Goal: Transaction & Acquisition: Purchase product/service

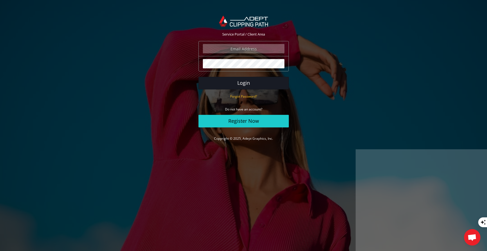
type input "avita.f@gmail.com"
click at [248, 85] on button "Login" at bounding box center [244, 83] width 90 height 13
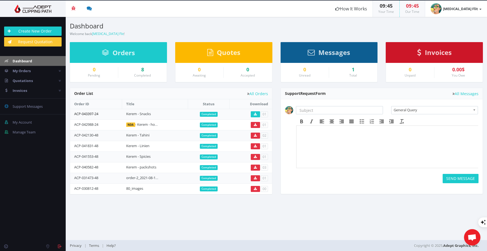
click at [86, 113] on link "ACP-043397-24" at bounding box center [86, 113] width 24 height 5
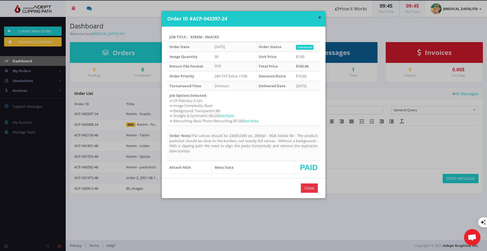
drag, startPoint x: 167, startPoint y: 96, endPoint x: 203, endPoint y: 153, distance: 67.4
click at [203, 153] on tbody "Order Date Jul 02, 2025 Order Status Completed Image Quantity 58 Unit Price $1.…" at bounding box center [243, 108] width 153 height 132
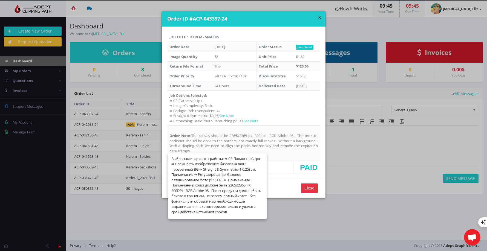
copy tbody "Job Options Selected: ⇛ CP Flatness: 0.1px ⇛ Image Complexity: Basic ⇛ Backgrou…"
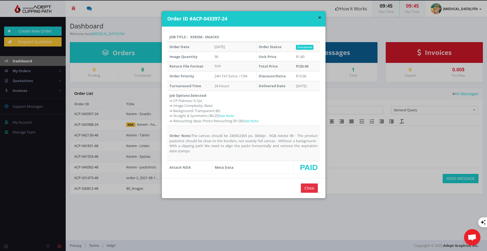
click at [249, 102] on td "Job Options Selected: ⇛ CP Flatness: 0.1px ⇛ Image Complexity: Basic ⇛ Backgrou…" at bounding box center [243, 108] width 153 height 35
drag, startPoint x: 167, startPoint y: 95, endPoint x: 243, endPoint y: 148, distance: 93.1
click at [251, 149] on tbody "Order Date Jul 02, 2025 Order Status Completed Image Quantity 58 Unit Price $1.…" at bounding box center [243, 108] width 153 height 132
drag, startPoint x: 239, startPoint y: 148, endPoint x: 235, endPoint y: 146, distance: 4.2
click at [239, 148] on td "Order Note: The canvas should be 2365X2365 px, 300dpi - RGB Adobe 98 - The prod…" at bounding box center [243, 143] width 153 height 35
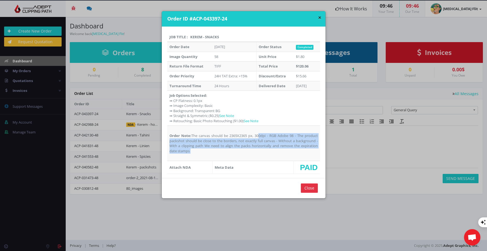
drag, startPoint x: 191, startPoint y: 136, endPoint x: 201, endPoint y: 154, distance: 20.7
click at [201, 154] on td "Order Note: The canvas should be 2365X2365 px, 300dpi - RGB Adobe 98 - The prod…" at bounding box center [243, 143] width 153 height 35
copy td "The canvas should be 2365X2365 px, 300dpi - RGB Adobe 98 - The product packshot…"
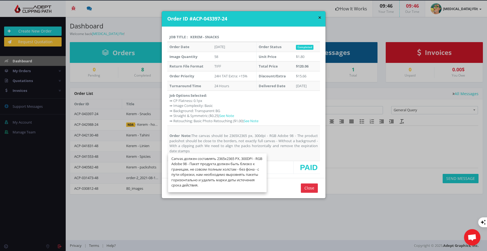
click at [264, 113] on td "Job Options Selected: ⇛ CP Flatness: 0.1px ⇛ Image Complexity: Basic ⇛ Backgrou…" at bounding box center [243, 108] width 153 height 35
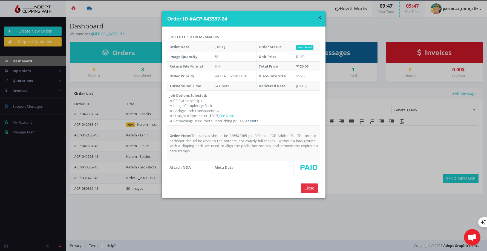
click at [258, 120] on link "See Note" at bounding box center [251, 121] width 15 height 5
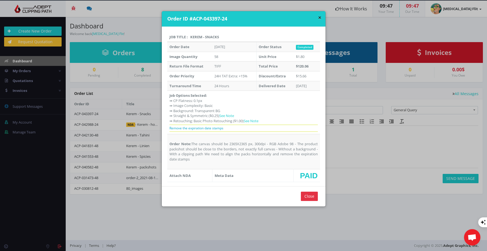
click at [227, 129] on p "Remove the expiration date stamps" at bounding box center [243, 128] width 148 height 7
copy tbody "Remove the expiration date stamps"
click at [229, 114] on link "See Note" at bounding box center [226, 115] width 15 height 5
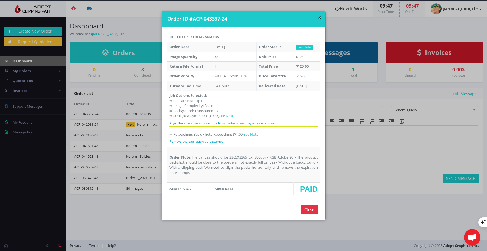
click at [239, 123] on p "Align the snack packs horizontally, will attach two images as examples" at bounding box center [243, 123] width 148 height 7
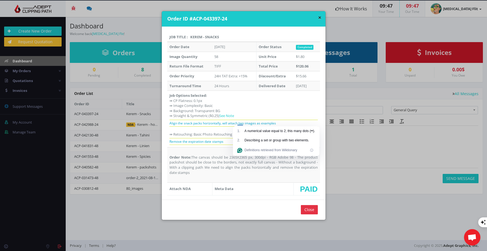
click at [292, 125] on p "Align the snack packs horizontally, will attach two images as examples" at bounding box center [243, 123] width 148 height 7
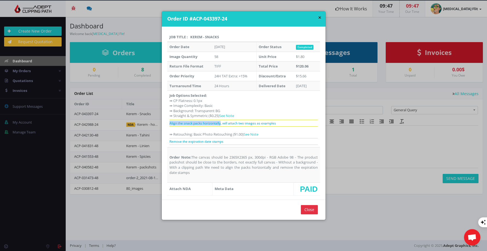
drag, startPoint x: 219, startPoint y: 123, endPoint x: 168, endPoint y: 124, distance: 50.9
click at [169, 124] on p "Align the snack packs horizontally, will attach two images as examples" at bounding box center [243, 123] width 148 height 7
copy p "Align the snack packs horizontally"
click at [318, 18] on button "×" at bounding box center [319, 18] width 3 height 6
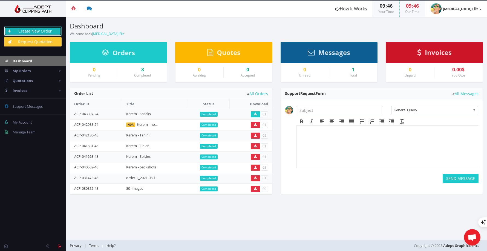
click at [29, 30] on link "Create New Order" at bounding box center [32, 31] width 57 height 9
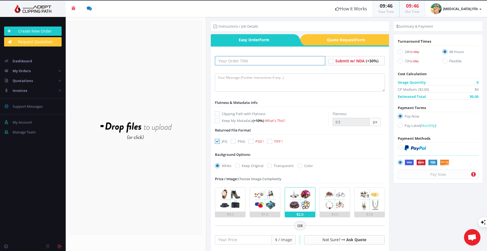
click at [240, 60] on input "text" at bounding box center [270, 60] width 110 height 9
type input "Kerem - hativ"
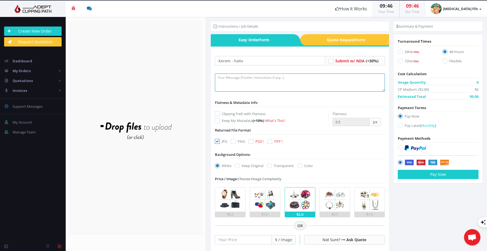
click at [264, 82] on textarea at bounding box center [300, 83] width 170 height 18
click at [251, 84] on textarea "To enrich screen reader interactions, please activate Accessibility in Grammarl…" at bounding box center [300, 83] width 170 height 18
paste textarea "The canvas should be 2365X2365 px, 300dpi - RGB Adobe 98 - The product packshot…"
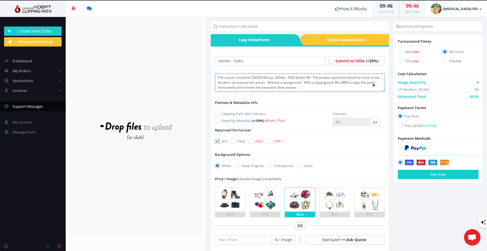
type textarea "The canvas should be 2365X2365 px, 300dpi - RGB Adobe 98 - The product packshot…"
click at [217, 113] on icon at bounding box center [217, 113] width 5 height 5
click at [217, 113] on input "Clipping Path with Flatness" at bounding box center [218, 114] width 4 height 4
checkbox input "true"
drag, startPoint x: 271, startPoint y: 140, endPoint x: 228, endPoint y: 144, distance: 43.2
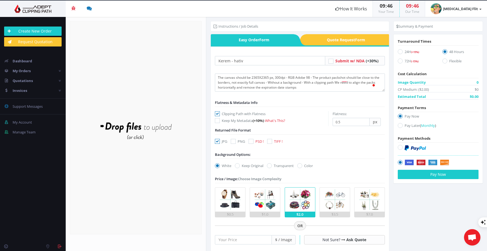
click at [271, 140] on icon at bounding box center [269, 141] width 5 height 5
click at [271, 140] on input "TIFF !" at bounding box center [271, 142] width 4 height 4
checkbox input "true"
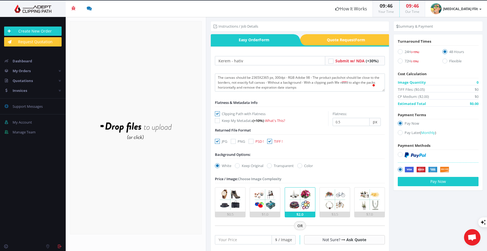
click at [216, 141] on icon at bounding box center [217, 141] width 5 height 5
click at [216, 141] on input "JPG" at bounding box center [218, 142] width 4 height 4
checkbox input "false"
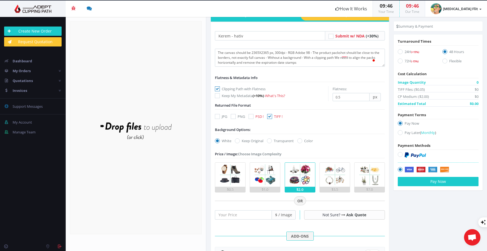
scroll to position [28, 0]
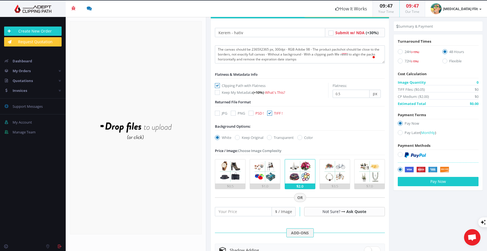
click at [271, 137] on icon at bounding box center [269, 137] width 5 height 5
click at [271, 137] on input "Transparent" at bounding box center [270, 138] width 4 height 4
radio input "true"
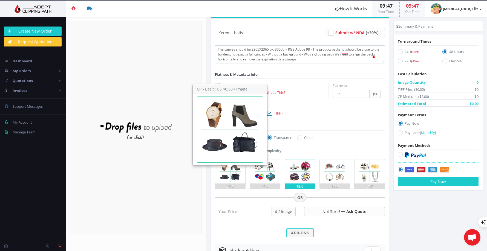
click at [241, 180] on img at bounding box center [230, 172] width 24 height 24
click at [0, 0] on input "$0.5" at bounding box center [0, 0] width 0 height 0
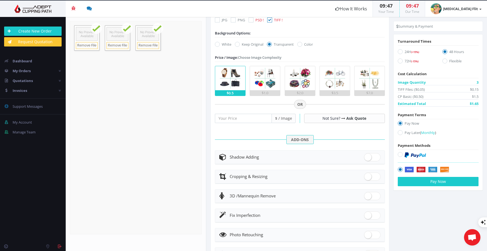
scroll to position [123, 0]
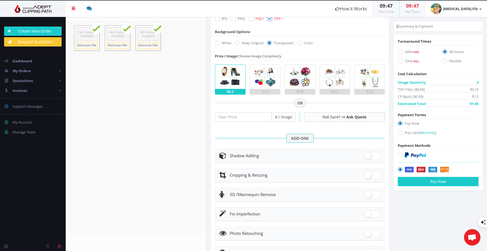
click at [372, 176] on span at bounding box center [372, 175] width 16 height 8
click at [368, 176] on input "checkbox" at bounding box center [366, 174] width 4 height 4
checkbox input "true"
radio input "true"
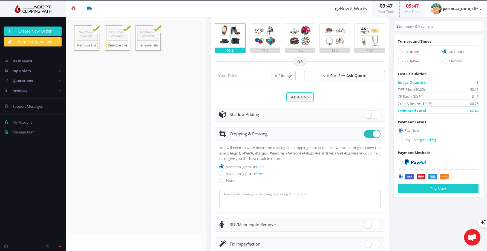
scroll to position [177, 0]
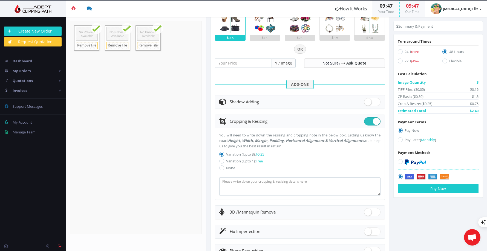
click at [223, 161] on icon at bounding box center [221, 161] width 5 height 5
click at [223, 161] on input "Variation (Upto 1): Free" at bounding box center [223, 162] width 4 height 4
radio input "true"
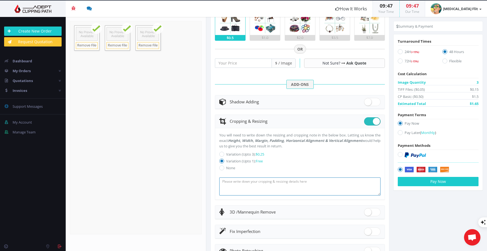
click at [238, 185] on textarea at bounding box center [299, 187] width 161 height 18
paste textarea "The canvas should be 2365X2365 px, 300dpi - RGB Adobe 98 - The product packshot…"
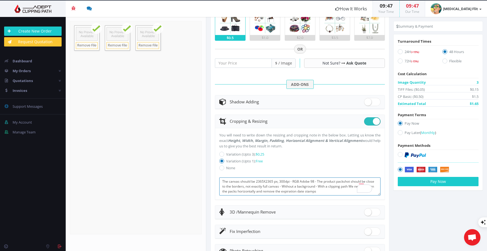
scroll to position [223, 0]
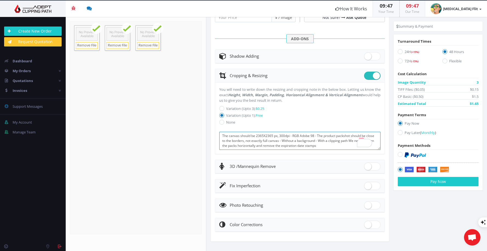
type textarea "The canvas should be 2365X2365 px, 300dpi - RGB Adobe 98 - The product packshot…"
click at [374, 208] on span at bounding box center [372, 206] width 16 height 8
click at [368, 206] on input "checkbox" at bounding box center [366, 205] width 4 height 4
checkbox input "true"
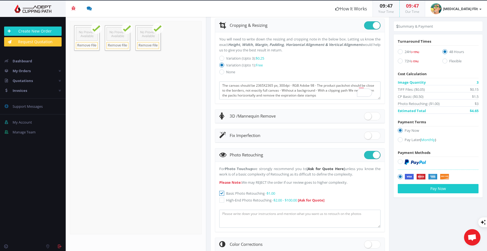
scroll to position [274, 0]
click at [248, 217] on textarea at bounding box center [299, 218] width 161 height 18
paste textarea "Remove the expiration date stamps"
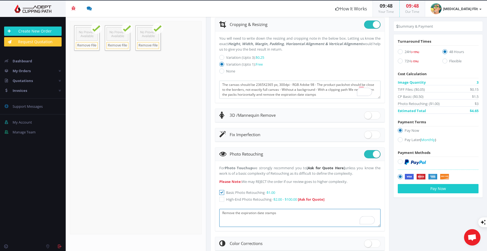
scroll to position [271, 0]
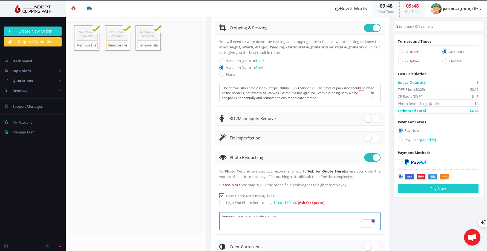
type textarea "Remove the expiration date stamps"
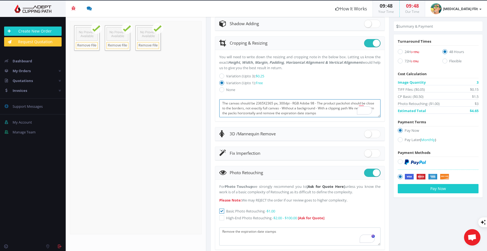
click at [335, 109] on textarea "The canvas should be 2365X2365 px, 300dpi - RGB Adobe 98 - The product packshot…" at bounding box center [299, 108] width 161 height 18
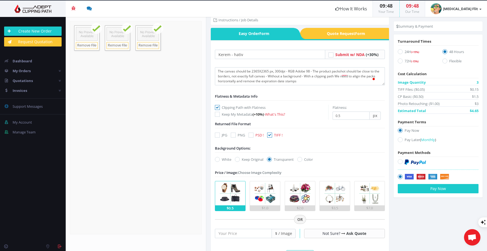
scroll to position [0, 0]
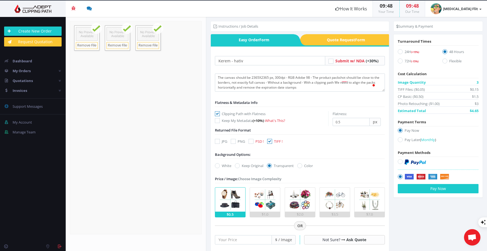
click at [398, 51] on icon at bounding box center [400, 51] width 5 height 5
click at [399, 51] on input "24H (+15%)" at bounding box center [401, 52] width 4 height 4
radio input "true"
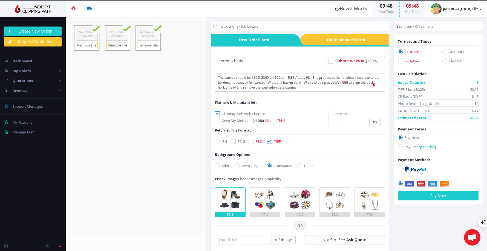
click at [399, 166] on icon at bounding box center [400, 168] width 5 height 5
click at [399, 167] on input "radio" at bounding box center [401, 169] width 4 height 4
radio input "true"
click at [425, 196] on button "Pay Now" at bounding box center [438, 195] width 81 height 9
